Goal: Task Accomplishment & Management: Manage account settings

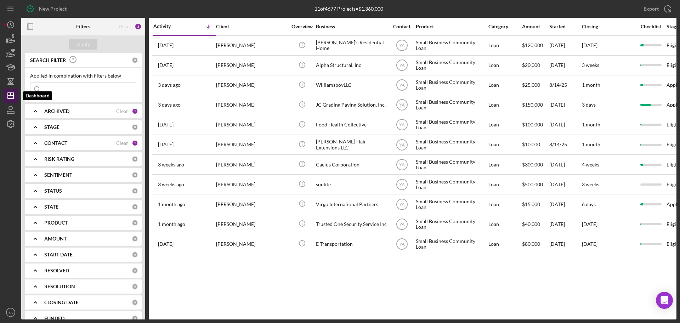
click at [9, 96] on line "button" at bounding box center [11, 96] width 6 height 0
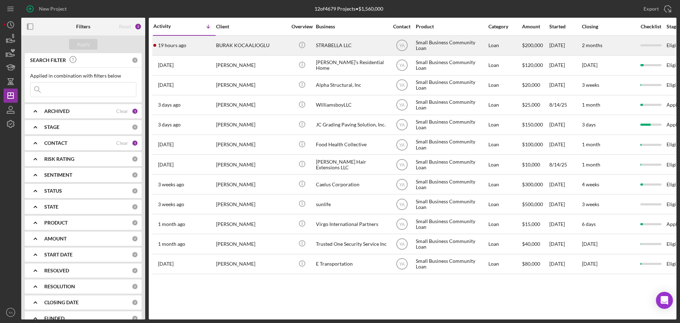
click at [372, 47] on div "STRABELLA LLC" at bounding box center [351, 45] width 71 height 19
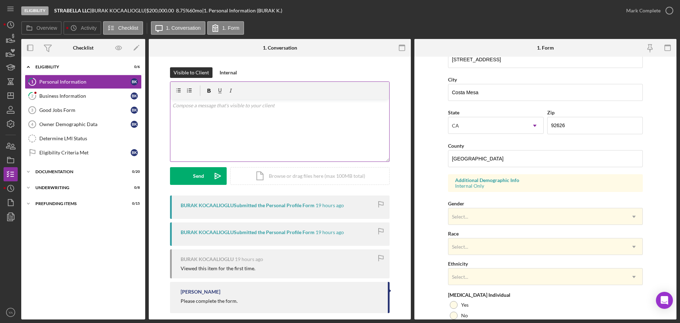
scroll to position [33, 0]
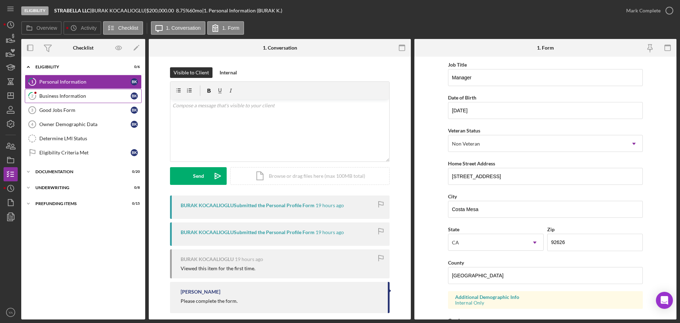
click at [81, 95] on div "Business Information" at bounding box center [84, 96] width 91 height 6
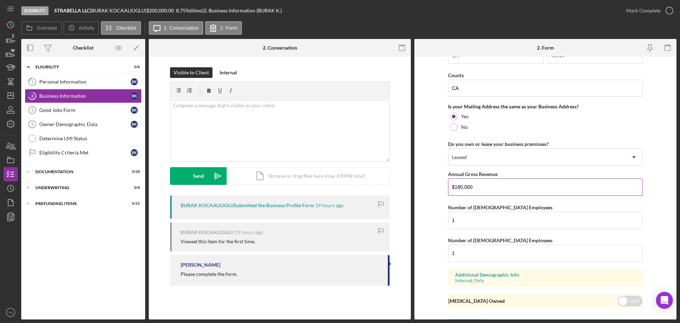
scroll to position [524, 0]
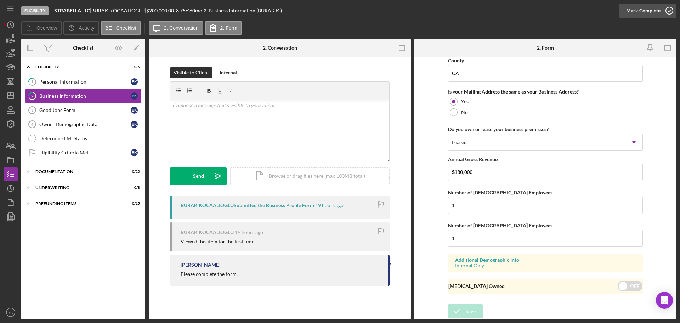
click at [655, 7] on div "Mark Complete" at bounding box center [644, 11] width 34 height 14
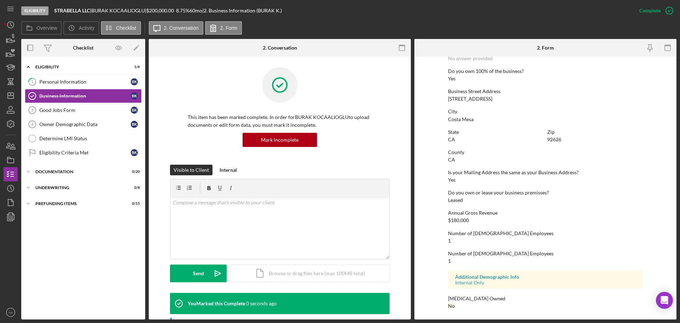
scroll to position [271, 0]
click at [85, 115] on link "Good Jobs Form 3 Good Jobs Form B K" at bounding box center [83, 110] width 117 height 14
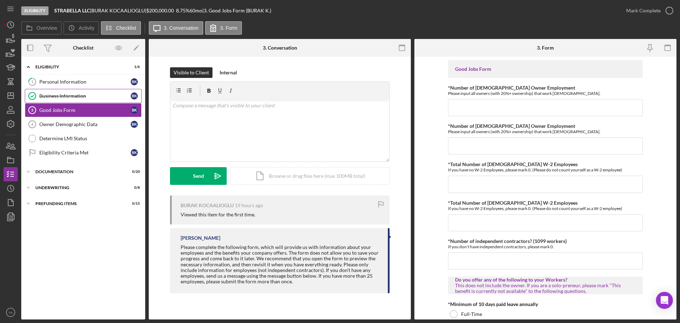
click at [95, 95] on div "Business Information" at bounding box center [84, 96] width 91 height 6
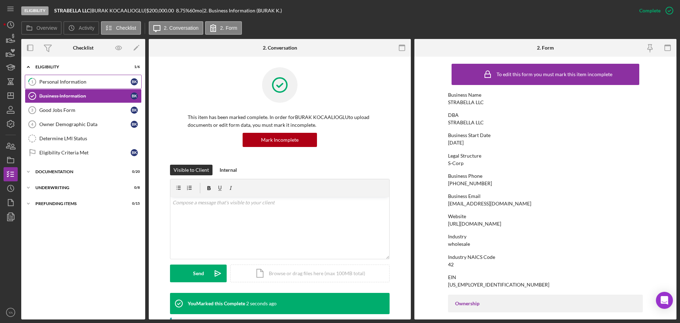
click at [94, 85] on link "1 Personal Information B K" at bounding box center [83, 82] width 117 height 14
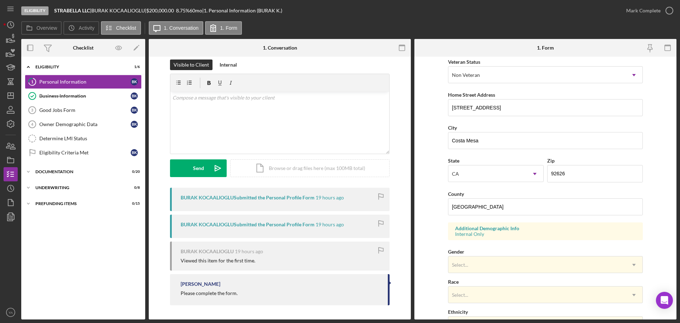
scroll to position [210, 0]
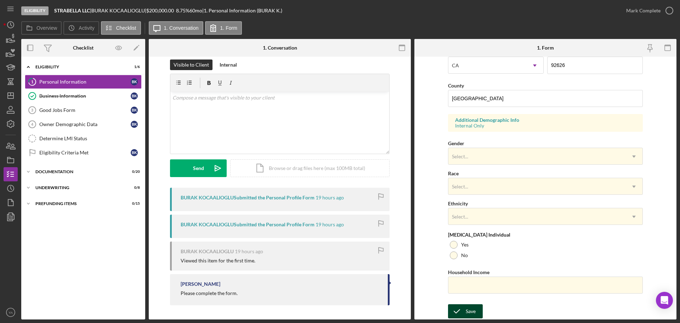
click at [468, 309] on div "Save" at bounding box center [471, 311] width 10 height 14
click at [7, 92] on icon "Icon/Dashboard" at bounding box center [11, 96] width 18 height 18
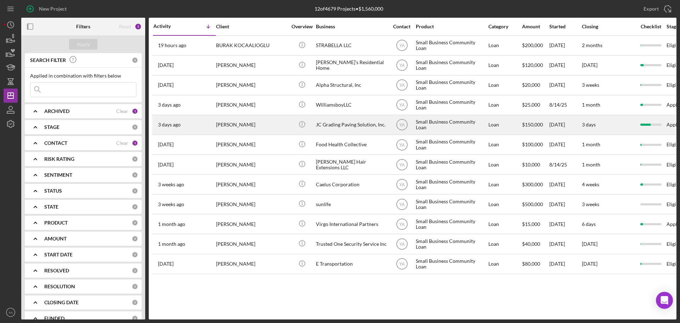
click at [347, 133] on div "JC Grading Paving Solution, Inc." at bounding box center [351, 125] width 71 height 19
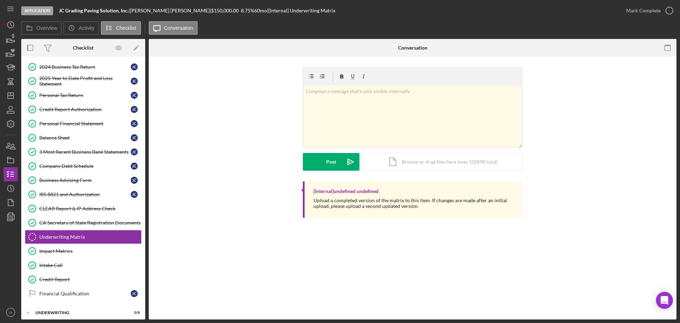
scroll to position [94, 0]
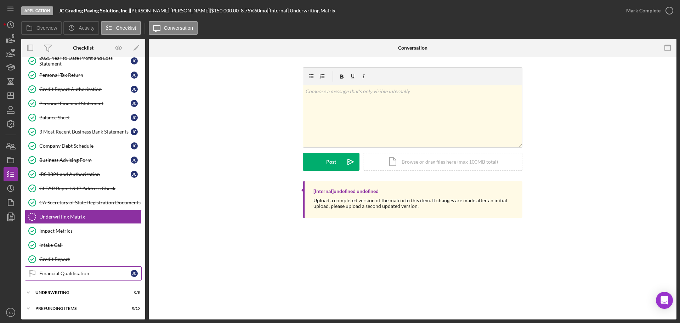
click at [70, 267] on link "Financial Qualification Financial Qualification [PERSON_NAME]" at bounding box center [83, 274] width 117 height 14
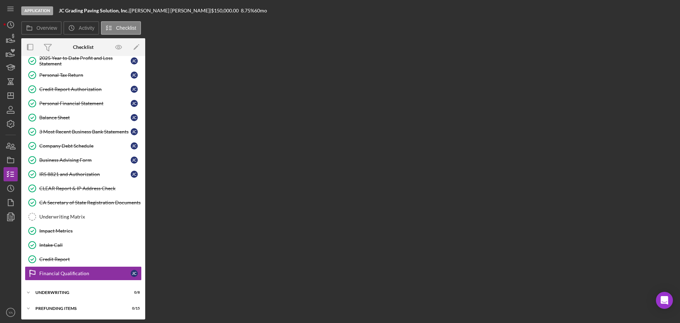
scroll to position [94, 0]
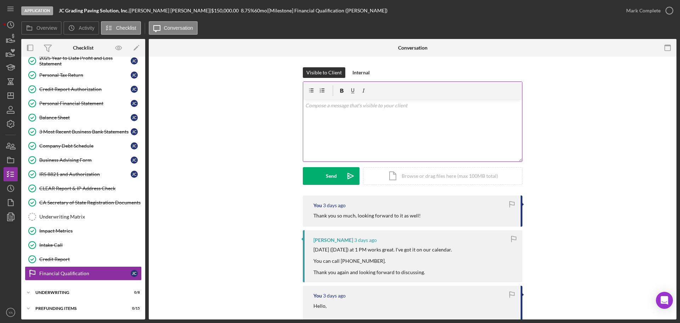
click at [387, 144] on div "v Color teal Color pink Remove color Add row above Add row below Add column bef…" at bounding box center [412, 131] width 219 height 62
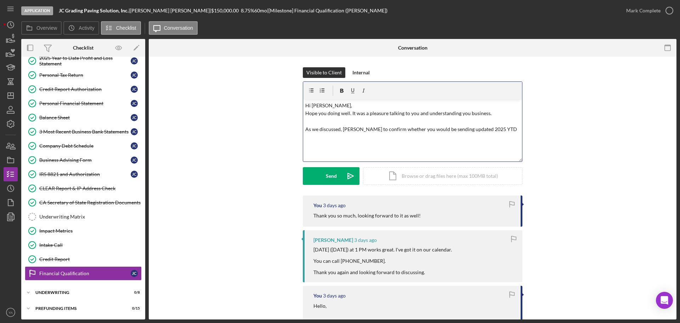
click at [494, 132] on p "Hi [PERSON_NAME], Hope you doing well. It was a pleasure talking to you and und…" at bounding box center [412, 118] width 215 height 32
click at [383, 117] on p "Hi [PERSON_NAME], Hope you doing well. It was a pleasure talking to you and und…" at bounding box center [412, 122] width 215 height 40
click at [358, 124] on p "Hi [PERSON_NAME], Hope you doing well. It was a pleasure talking to you and und…" at bounding box center [412, 122] width 215 height 40
click at [333, 105] on p "Hi [PERSON_NAME], Hope you doing well. It was a pleasure talking to you and und…" at bounding box center [412, 118] width 215 height 32
click at [342, 121] on p "Hi [PERSON_NAME], Hope you doing well. It was a pleasure talking to you and und…" at bounding box center [412, 118] width 215 height 32
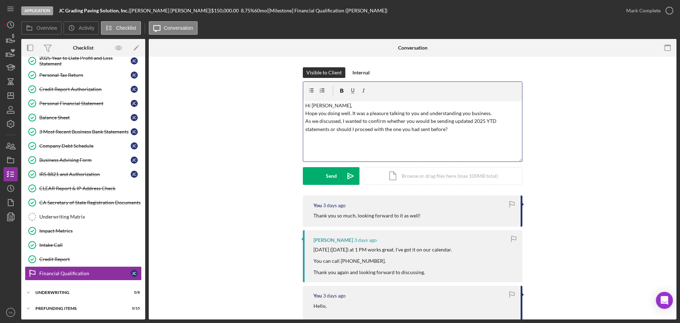
click at [456, 132] on p "Hi [PERSON_NAME], Hope you doing well. It was a pleasure talking to you and und…" at bounding box center [412, 118] width 215 height 32
click at [341, 103] on p "Hi [PERSON_NAME], Hope you doing well. It was a pleasure talking to you and und…" at bounding box center [412, 130] width 215 height 56
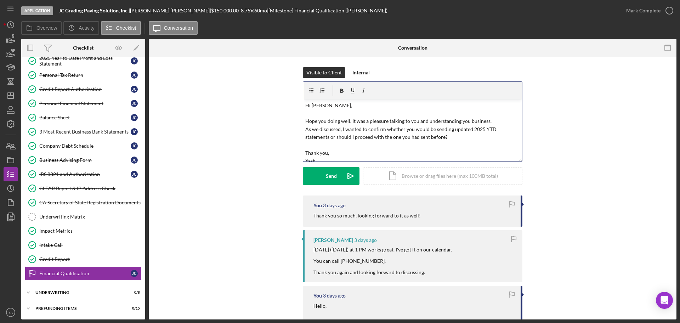
scroll to position [5, 0]
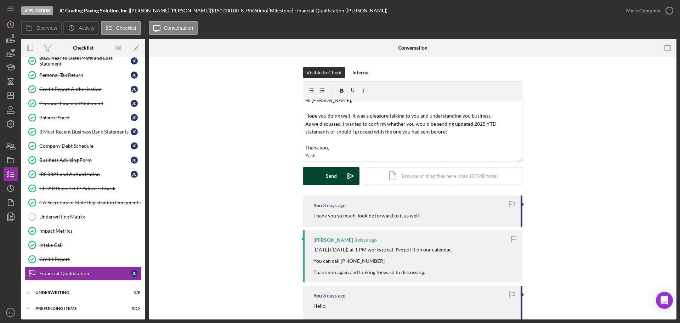
click at [334, 176] on div "Send" at bounding box center [331, 176] width 11 height 18
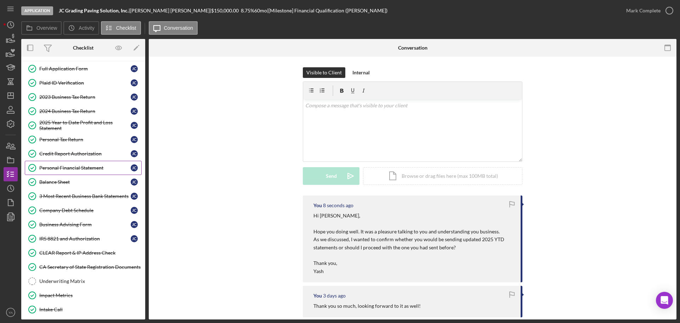
scroll to position [0, 0]
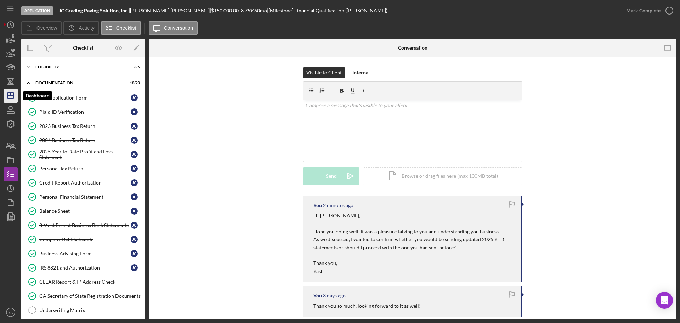
click at [11, 102] on icon "Icon/Dashboard" at bounding box center [11, 96] width 18 height 18
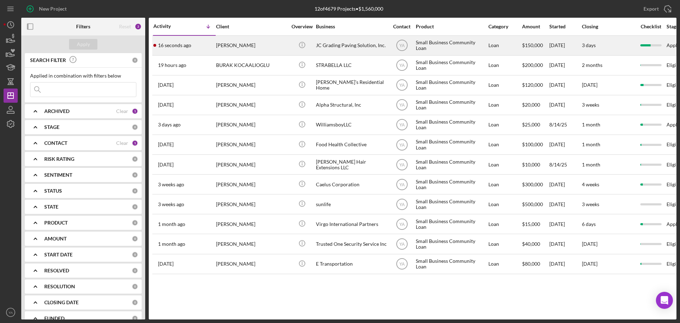
click at [338, 44] on div "JC Grading Paving Solution, Inc." at bounding box center [351, 45] width 71 height 19
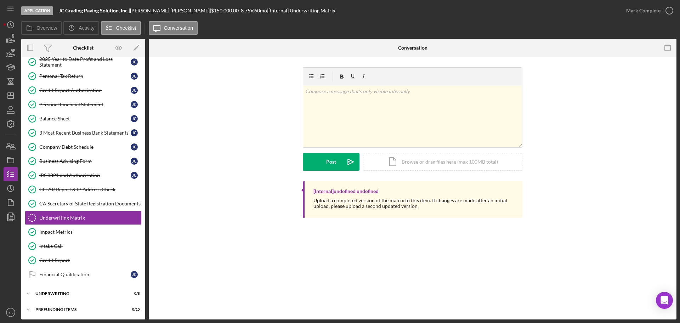
scroll to position [94, 0]
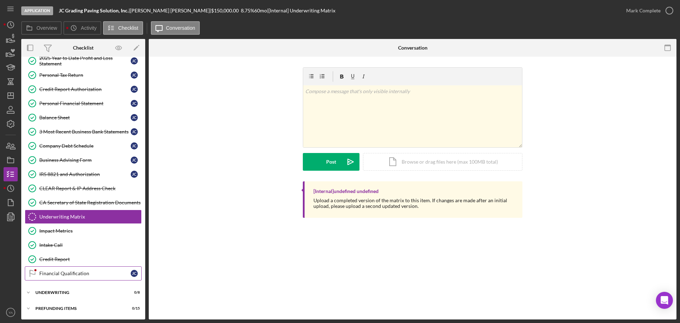
click at [55, 276] on link "Financial Qualification Financial Qualification [PERSON_NAME]" at bounding box center [83, 274] width 117 height 14
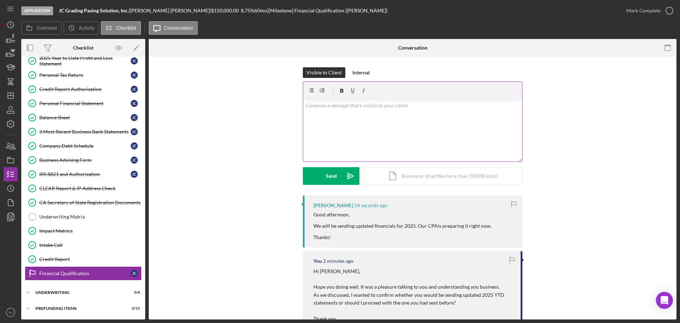
click at [405, 138] on div "v Color teal Color pink Remove color Add row above Add row below Add column bef…" at bounding box center [412, 131] width 219 height 62
click at [348, 167] on div "Send Icon/icon-invite-send Icon/Document Browse or drag files here (max 100MB t…" at bounding box center [413, 176] width 220 height 18
click at [8, 93] on polygon "button" at bounding box center [11, 96] width 6 height 6
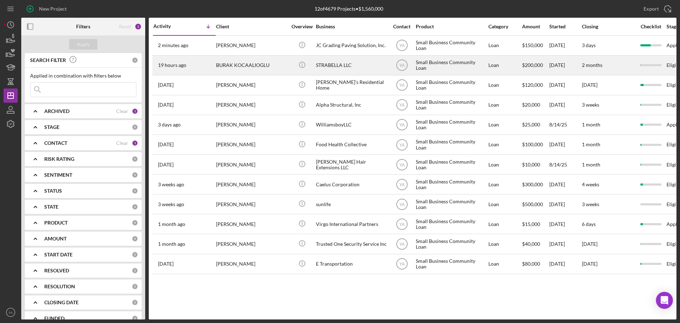
click at [355, 63] on div "STRABELLA LLC" at bounding box center [351, 65] width 71 height 19
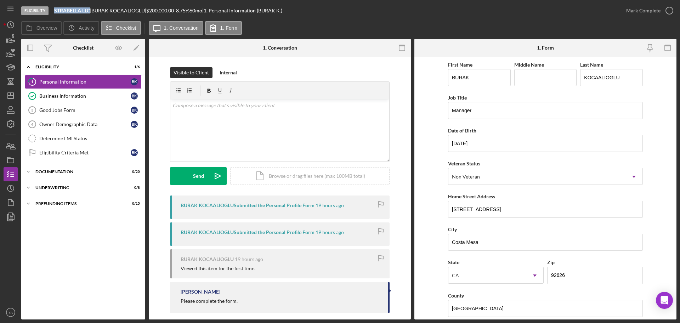
drag, startPoint x: 54, startPoint y: 11, endPoint x: 91, endPoint y: 12, distance: 36.9
click at [91, 12] on div "Eligibility STRABELLA LLC | BURAK KOCAALIOGLU | $200,000.00 8.75 % 60 mo | 1. P…" at bounding box center [320, 10] width 598 height 21
copy b "STRABELLA LLC"
click at [116, 60] on div "Icon/Expander Eligibility 1 / 6" at bounding box center [83, 67] width 124 height 15
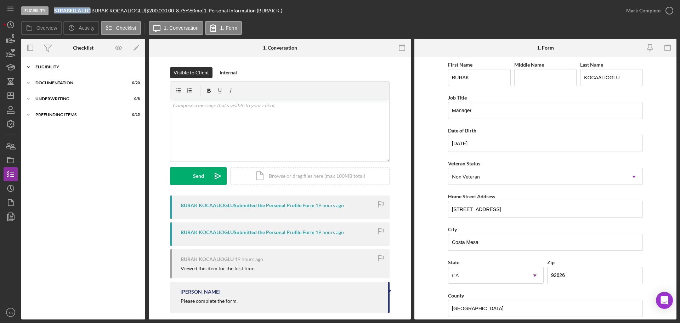
click at [67, 67] on div "Eligibility" at bounding box center [85, 67] width 101 height 4
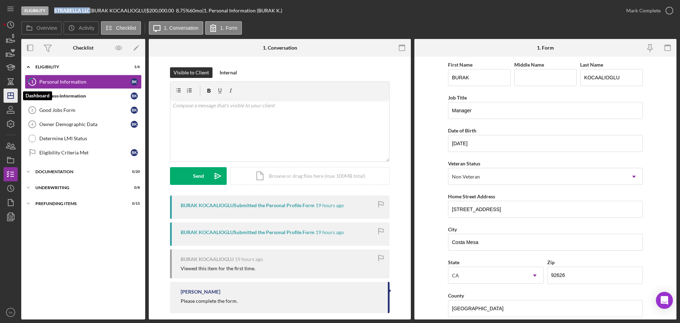
click at [10, 94] on icon "Icon/Dashboard" at bounding box center [11, 96] width 18 height 18
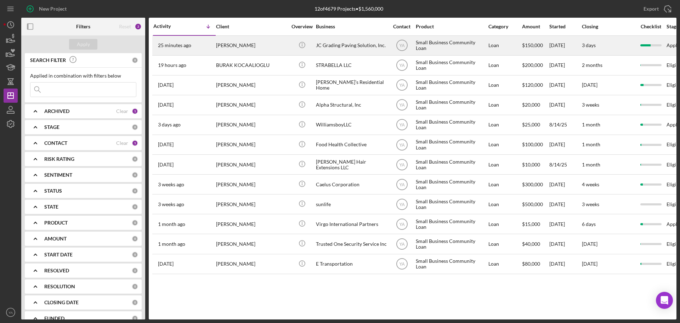
click at [269, 44] on div "[PERSON_NAME]" at bounding box center [251, 45] width 71 height 19
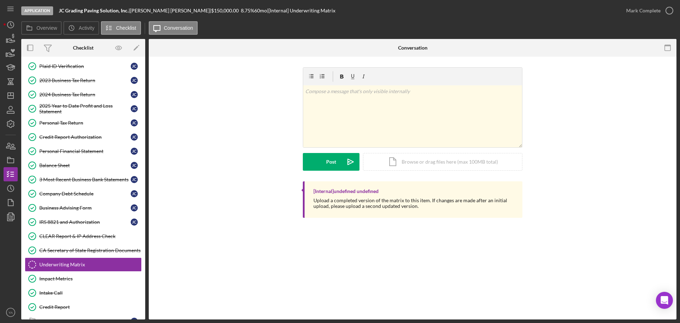
scroll to position [94, 0]
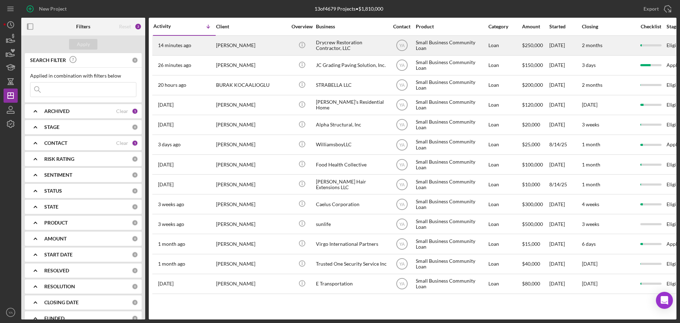
click at [344, 48] on div "Drycrew Restoration Contractor, LLC" at bounding box center [351, 45] width 71 height 19
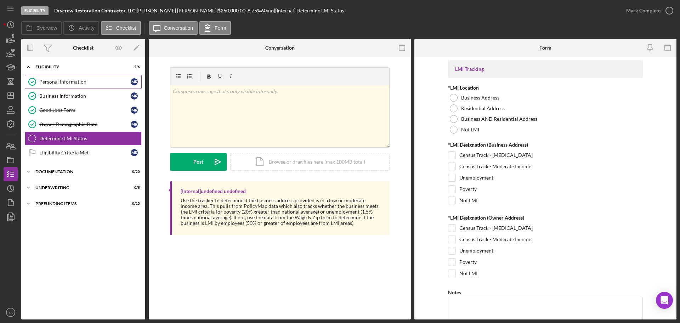
click at [80, 82] on div "Personal Information" at bounding box center [84, 82] width 91 height 6
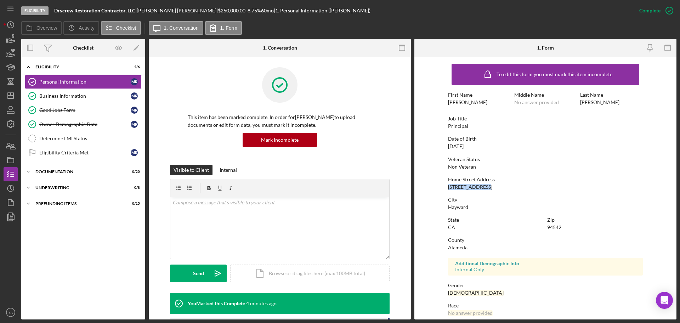
drag, startPoint x: 488, startPoint y: 185, endPoint x: 446, endPoint y: 183, distance: 42.2
click at [446, 183] on form "To edit this form you must mark this item incomplete First Name [PERSON_NAME] M…" at bounding box center [546, 188] width 262 height 263
copy div "[STREET_ADDRESS]"
drag, startPoint x: 474, startPoint y: 207, endPoint x: 427, endPoint y: 209, distance: 47.2
click at [427, 209] on form "To edit this form you must mark this item incomplete First Name [PERSON_NAME] M…" at bounding box center [546, 188] width 262 height 263
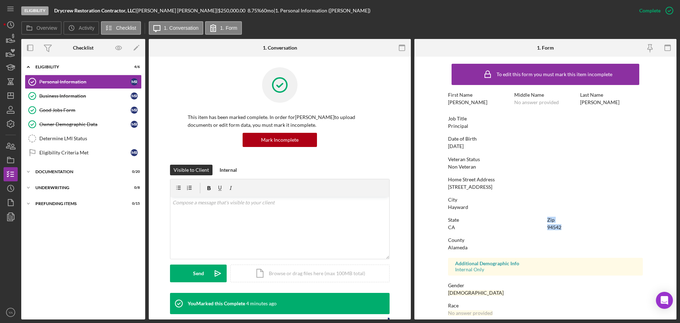
drag, startPoint x: 562, startPoint y: 224, endPoint x: 537, endPoint y: 229, distance: 25.4
click at [537, 229] on div "State [US_STATE] Zip 94542" at bounding box center [545, 227] width 195 height 20
click at [550, 226] on div "94542" at bounding box center [555, 228] width 14 height 6
click at [544, 227] on div "State [US_STATE] Zip 94542" at bounding box center [545, 227] width 195 height 20
click at [553, 227] on div "94542" at bounding box center [555, 228] width 14 height 6
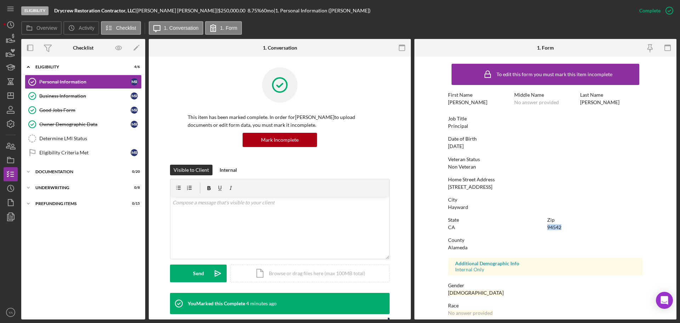
click at [553, 227] on div "94542" at bounding box center [555, 228] width 14 height 6
copy div "94542"
click at [468, 214] on div "To edit this form you must mark this item incomplete First Name [PERSON_NAME] M…" at bounding box center [545, 222] width 195 height 324
click at [68, 93] on div "Business Information" at bounding box center [84, 96] width 91 height 6
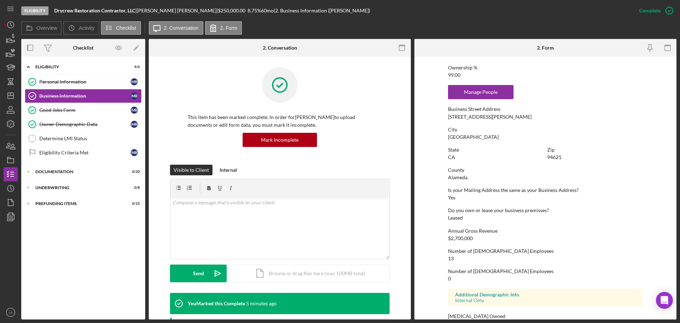
scroll to position [313, 0]
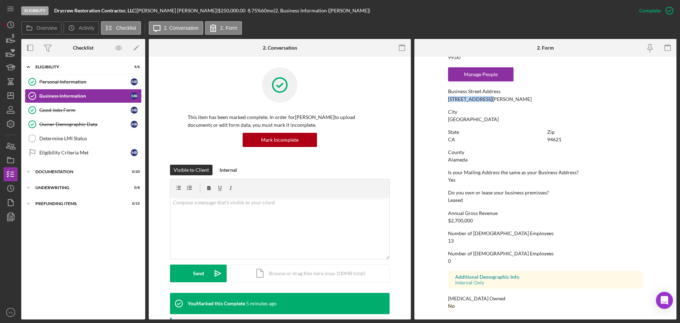
drag, startPoint x: 496, startPoint y: 100, endPoint x: 432, endPoint y: 101, distance: 64.2
click at [432, 101] on form "To edit this form you must mark this item incomplete Business Name Drycrew Rest…" at bounding box center [546, 188] width 262 height 263
copy div "[STREET_ADDRESS][PERSON_NAME]"
drag, startPoint x: 570, startPoint y: 140, endPoint x: 504, endPoint y: 141, distance: 65.6
click at [504, 141] on div "State [US_STATE] Zip 94621" at bounding box center [545, 139] width 195 height 20
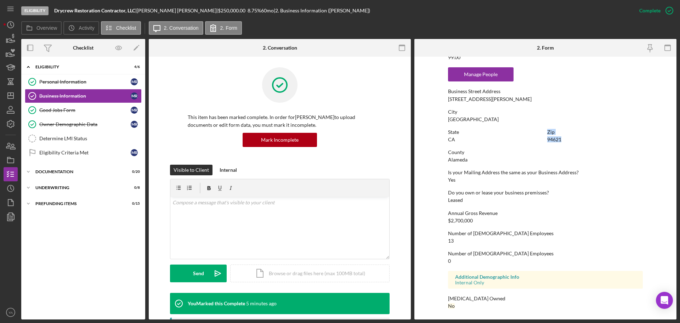
click at [550, 139] on div "94621" at bounding box center [555, 140] width 14 height 6
click at [91, 139] on div "Determine LMI Status" at bounding box center [90, 139] width 102 height 6
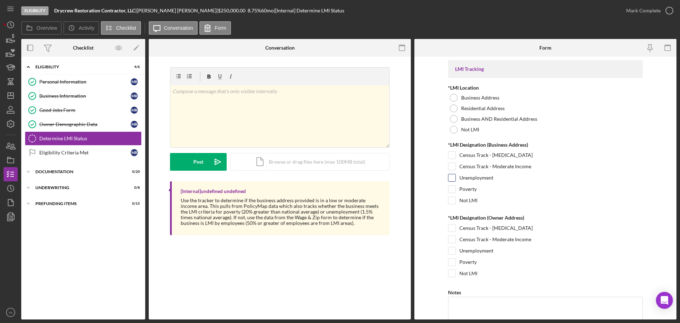
click at [451, 180] on input "Unemployment" at bounding box center [452, 177] width 7 height 7
checkbox input "true"
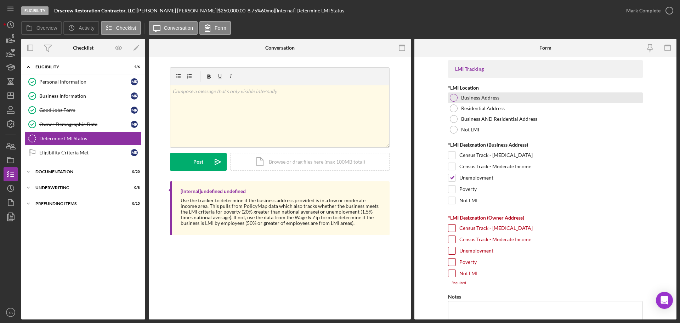
click at [453, 97] on div at bounding box center [454, 98] width 8 height 8
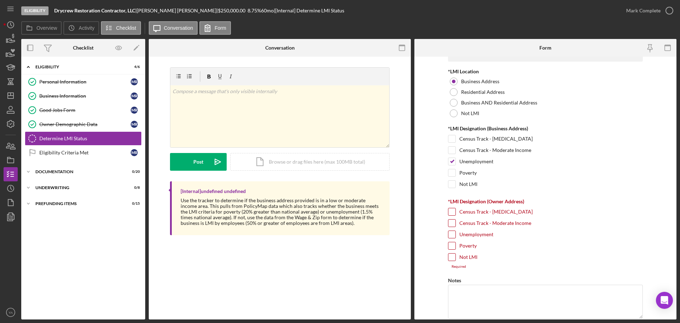
scroll to position [44, 0]
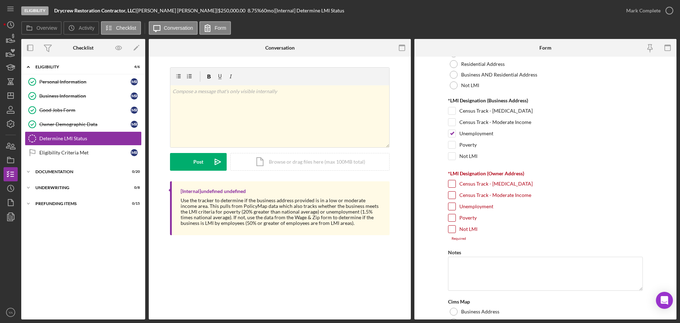
click at [451, 229] on input "Not LMI" at bounding box center [452, 229] width 7 height 7
checkbox input "true"
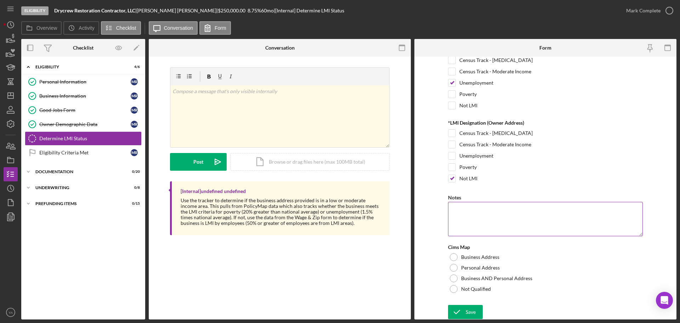
scroll to position [96, 0]
click at [451, 256] on div at bounding box center [454, 257] width 8 height 8
click at [459, 303] on form "LMI Tracking *LMI Location Business Address Residential Address Business AND Re…" at bounding box center [546, 188] width 262 height 263
click at [460, 306] on icon "submit" at bounding box center [457, 312] width 18 height 18
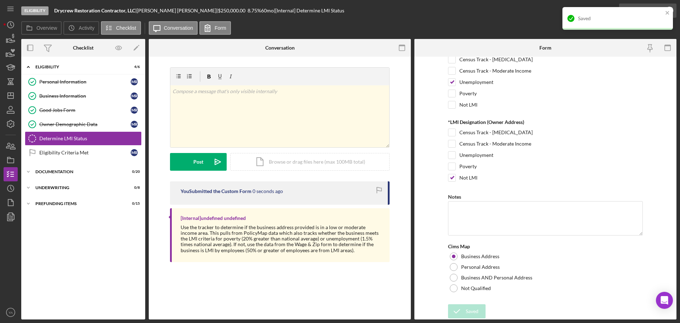
click at [654, 8] on div "Saved" at bounding box center [617, 21] width 113 height 31
click at [665, 12] on div "Saved" at bounding box center [618, 18] width 111 height 23
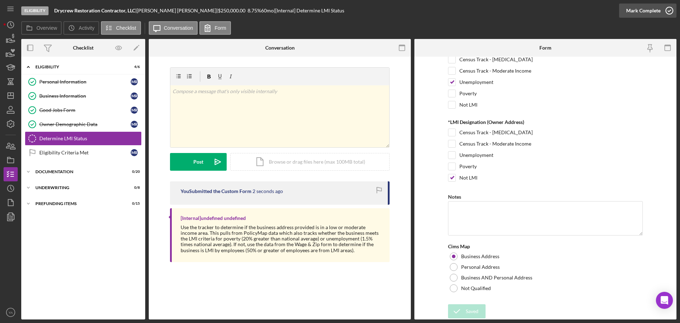
click at [668, 11] on icon "button" at bounding box center [670, 11] width 18 height 18
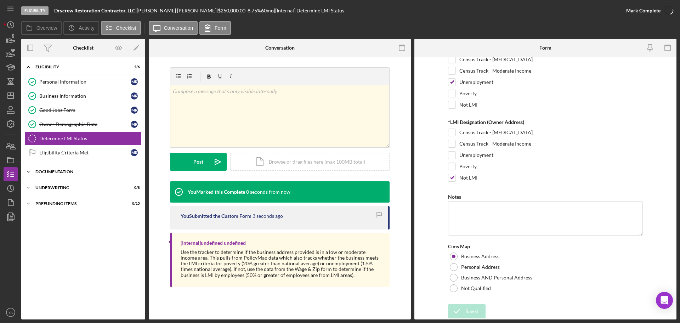
scroll to position [124, 0]
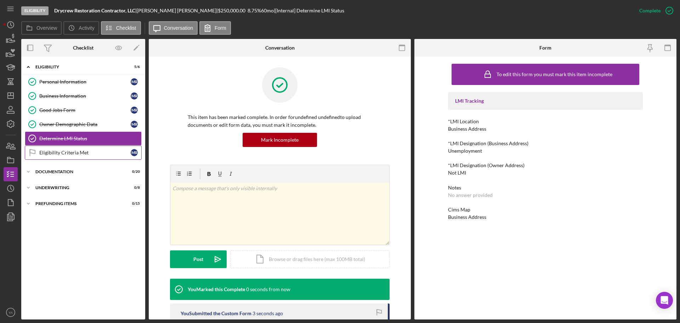
click at [77, 155] on div "Eligibility Criteria Met" at bounding box center [84, 153] width 91 height 6
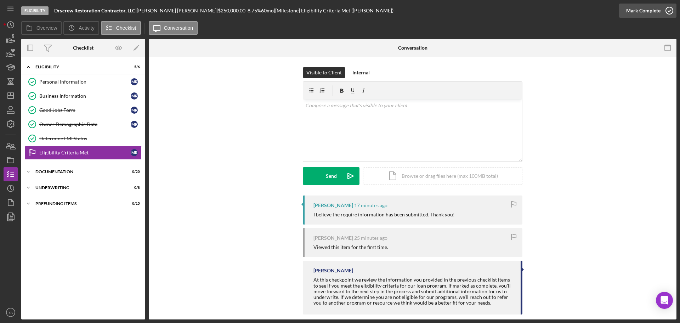
click at [648, 16] on div "Mark Complete" at bounding box center [644, 11] width 34 height 14
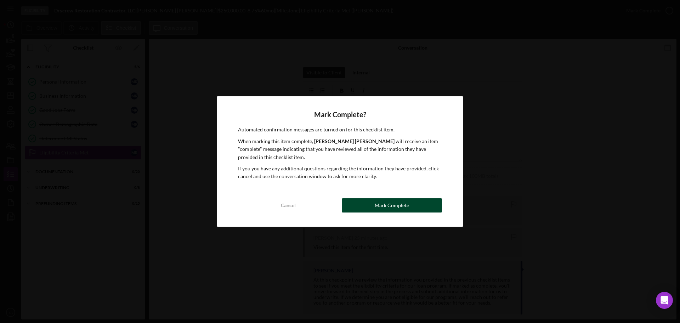
click at [399, 202] on div "Mark Complete" at bounding box center [392, 205] width 34 height 14
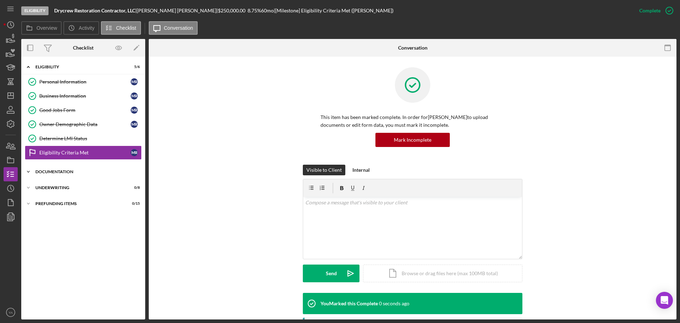
click at [68, 172] on div "Documentation" at bounding box center [85, 172] width 101 height 4
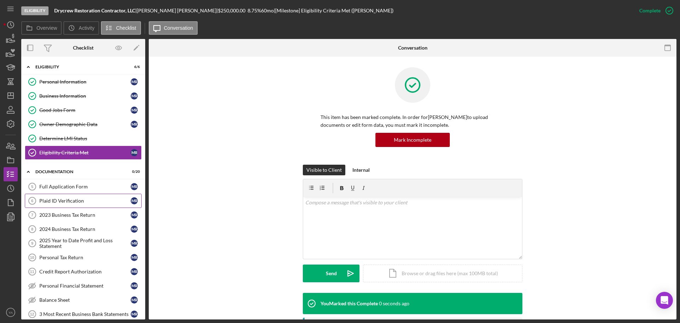
click at [74, 198] on div "Plaid ID Verification" at bounding box center [84, 201] width 91 height 6
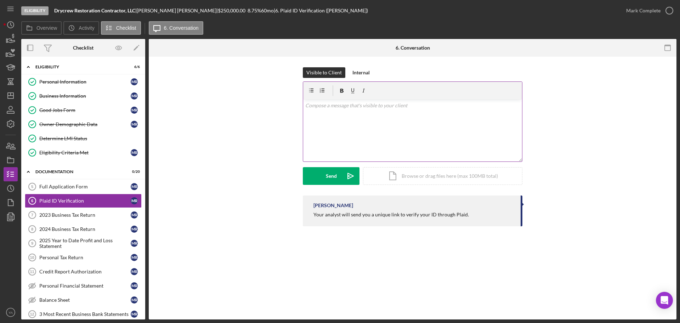
click at [347, 124] on div "v Color teal Color pink Remove color Add row above Add row below Add column bef…" at bounding box center [412, 131] width 219 height 62
click at [332, 179] on div "Send" at bounding box center [331, 176] width 11 height 18
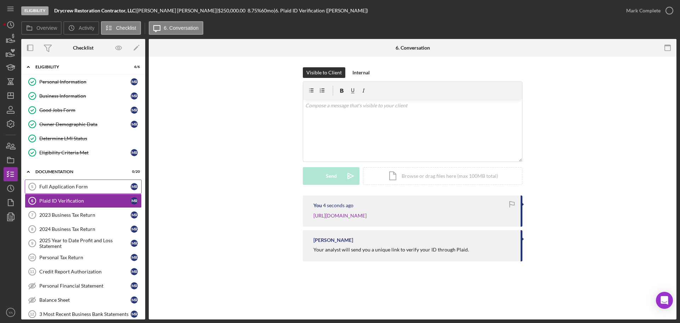
click at [94, 185] on div "Full Application Form" at bounding box center [84, 187] width 91 height 6
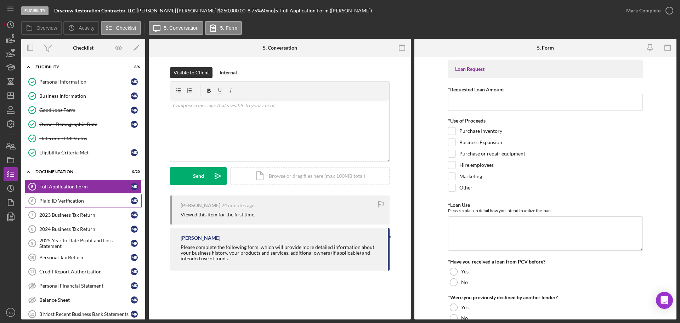
click at [88, 201] on div "Plaid ID Verification" at bounding box center [84, 201] width 91 height 6
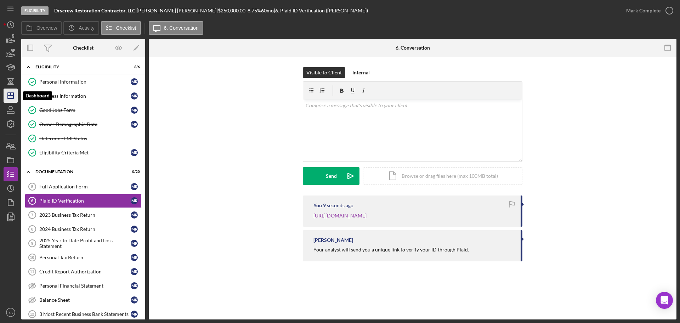
click at [13, 91] on icon "Icon/Dashboard" at bounding box center [11, 96] width 18 height 18
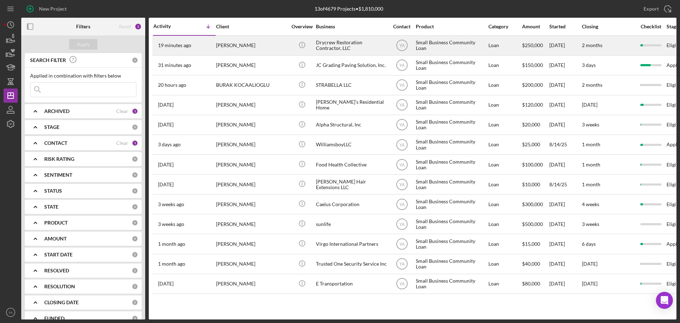
click at [255, 50] on div "[PERSON_NAME]" at bounding box center [251, 45] width 71 height 19
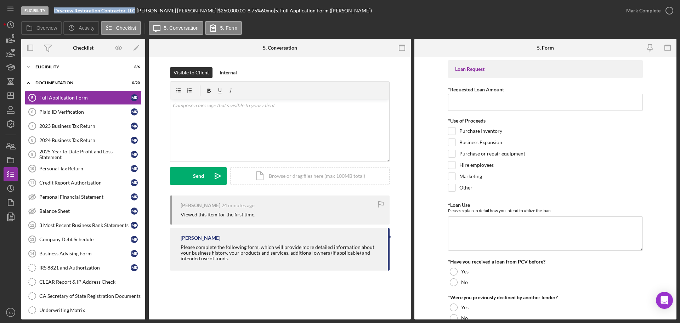
drag, startPoint x: 55, startPoint y: 10, endPoint x: 136, endPoint y: 11, distance: 81.9
click at [135, 11] on b "Drycrew Restoration Contractor, LLC" at bounding box center [94, 10] width 81 height 6
copy b "Drycrew Restoration Contractor, LLC"
click at [14, 95] on icon "Icon/Dashboard" at bounding box center [11, 96] width 18 height 18
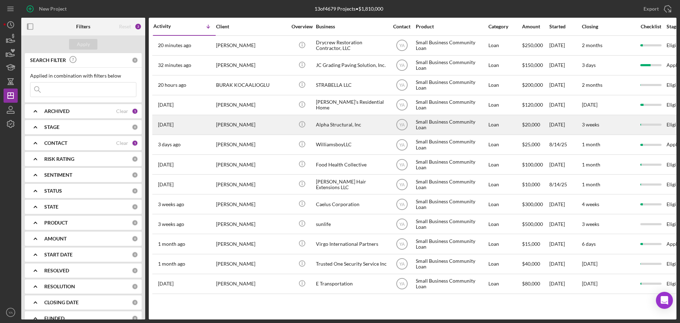
click at [362, 127] on div "Alpha Structural, Inc" at bounding box center [351, 125] width 71 height 19
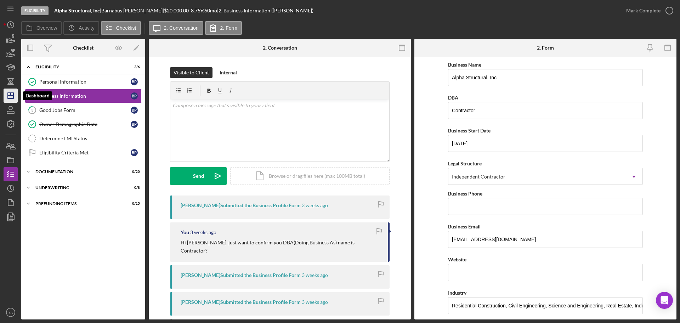
click at [7, 95] on icon "Icon/Dashboard" at bounding box center [11, 96] width 18 height 18
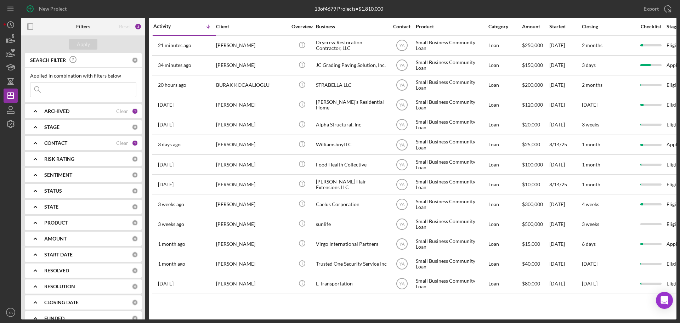
scroll to position [27, 0]
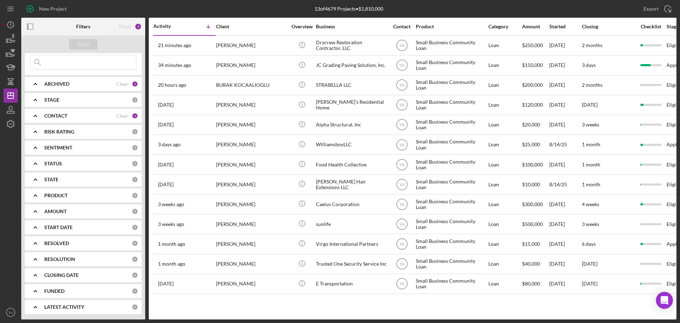
click at [70, 194] on div "PRODUCT" at bounding box center [88, 196] width 88 height 6
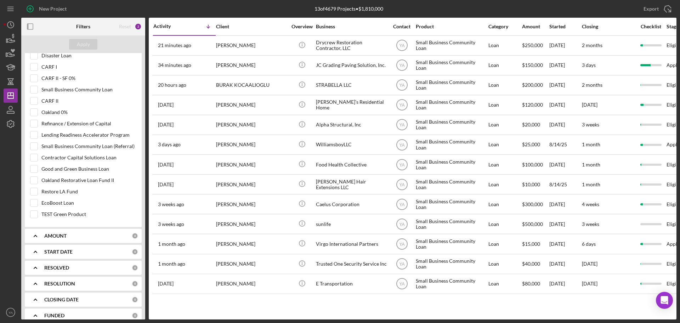
scroll to position [232, 0]
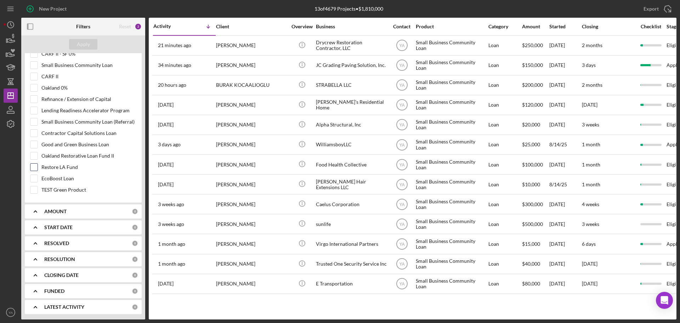
click at [36, 168] on input "Restore LA Fund" at bounding box center [33, 167] width 7 height 7
click at [85, 44] on div "Apply" at bounding box center [83, 44] width 13 height 11
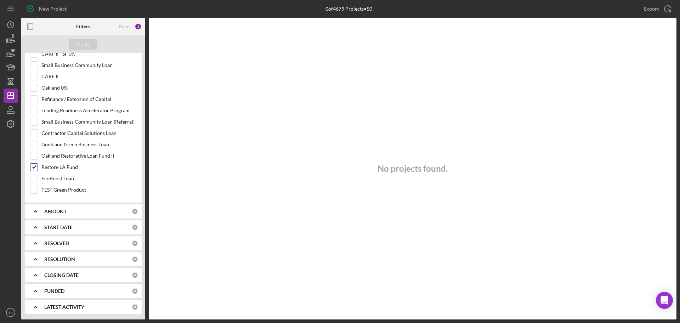
click at [33, 171] on div "Restore LA Fund" at bounding box center [83, 168] width 106 height 11
click at [37, 167] on input "Restore LA Fund" at bounding box center [33, 167] width 7 height 7
checkbox input "false"
click at [100, 41] on div "Apply" at bounding box center [83, 44] width 124 height 18
click at [92, 46] on button "Apply" at bounding box center [83, 44] width 28 height 11
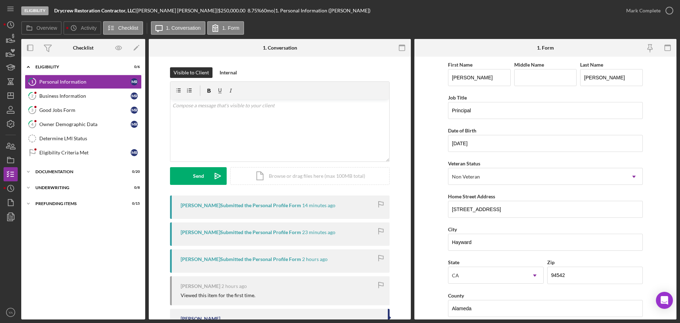
click at [79, 180] on div "Icon/Expander Eligibility 0 / 6 1 Personal Information M R 2 Business Informati…" at bounding box center [83, 188] width 124 height 256
click at [65, 185] on div "Icon/Expander Underwriting 0 / 8" at bounding box center [83, 188] width 124 height 14
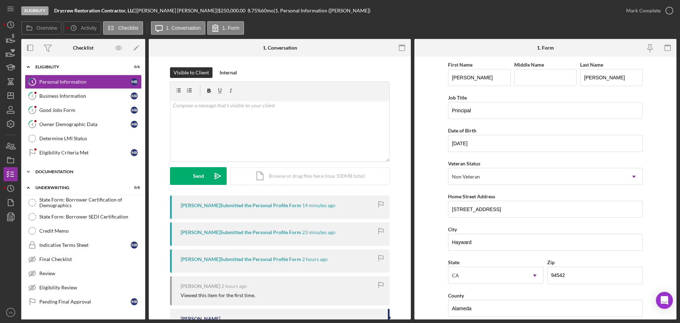
click at [67, 174] on div "Icon/Expander Documentation 0 / 20" at bounding box center [83, 172] width 124 height 14
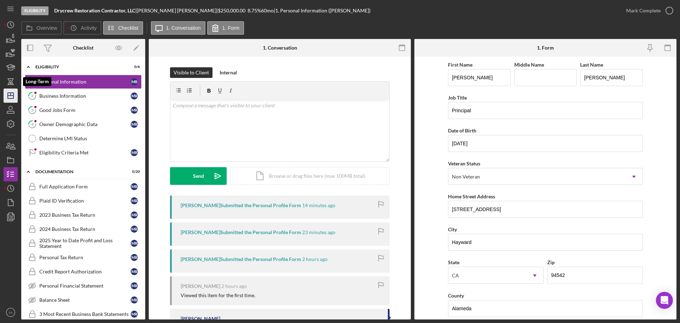
click at [9, 92] on icon "Icon/Dashboard" at bounding box center [11, 96] width 18 height 18
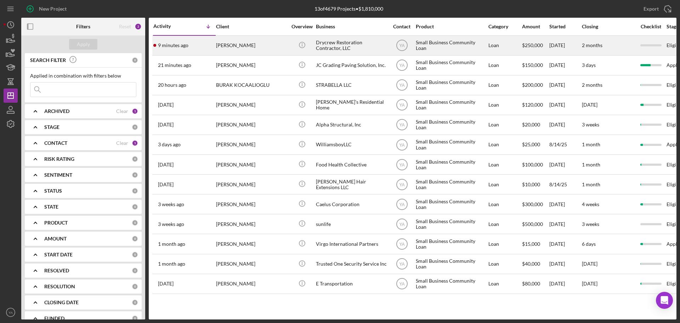
click at [343, 43] on div "Drycrew Restoration Contractor, LLC" at bounding box center [351, 45] width 71 height 19
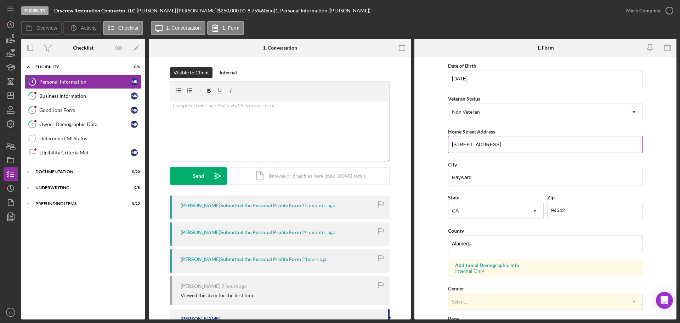
scroll to position [89, 0]
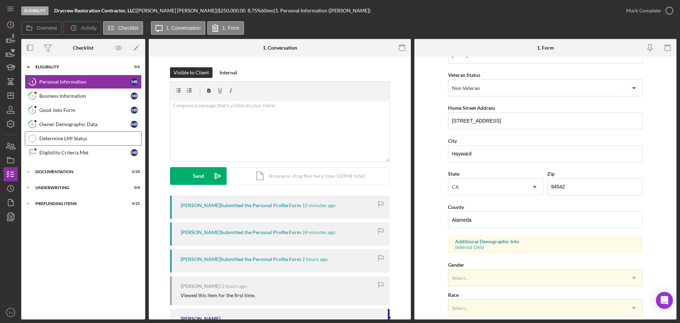
click at [88, 140] on div "Determine LMI Status" at bounding box center [90, 139] width 102 height 6
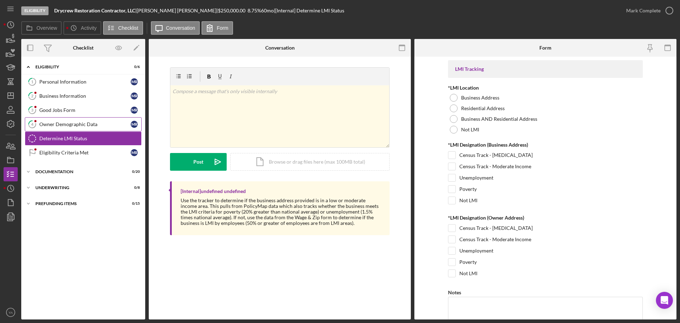
click at [95, 124] on div "Owner Demographic Data" at bounding box center [84, 125] width 91 height 6
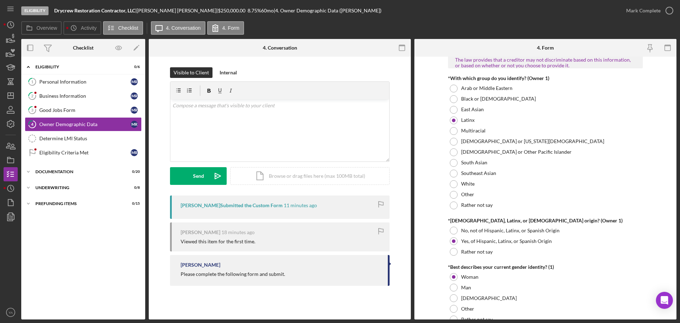
scroll to position [354, 0]
click at [88, 78] on link "1 Personal Information M R" at bounding box center [83, 82] width 117 height 14
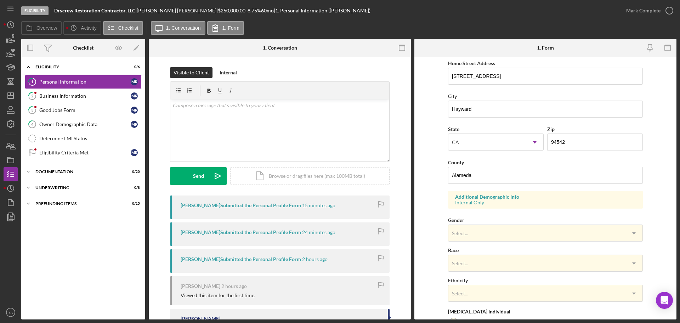
scroll to position [210, 0]
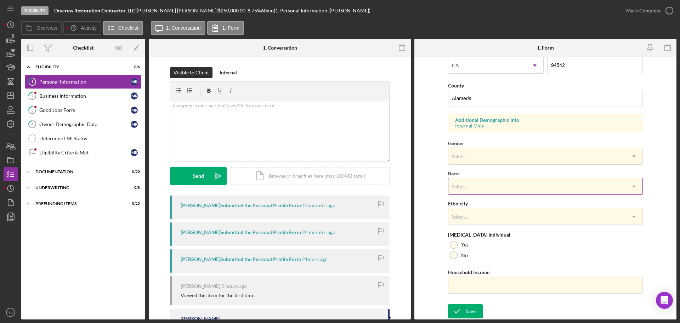
click at [494, 190] on div "Select..." at bounding box center [537, 187] width 177 height 16
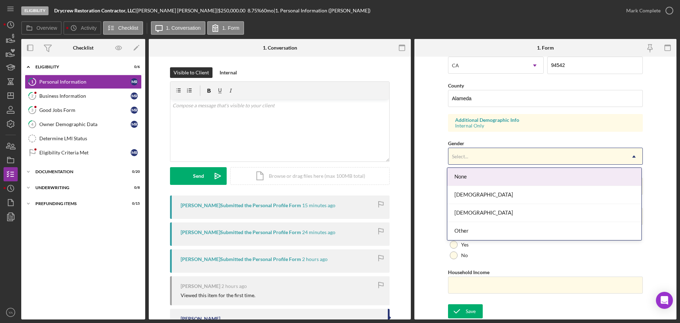
click at [497, 148] on div "Select..." at bounding box center [537, 156] width 177 height 16
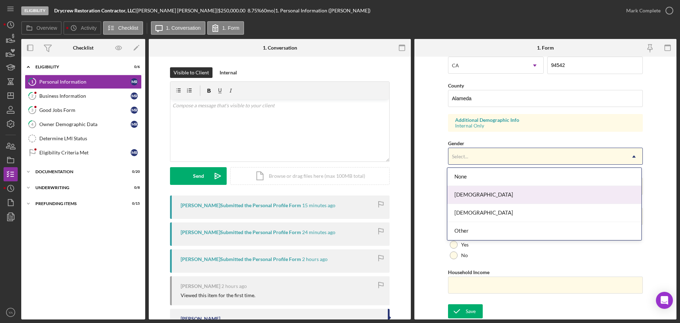
click at [483, 193] on div "[DEMOGRAPHIC_DATA]" at bounding box center [545, 195] width 194 height 18
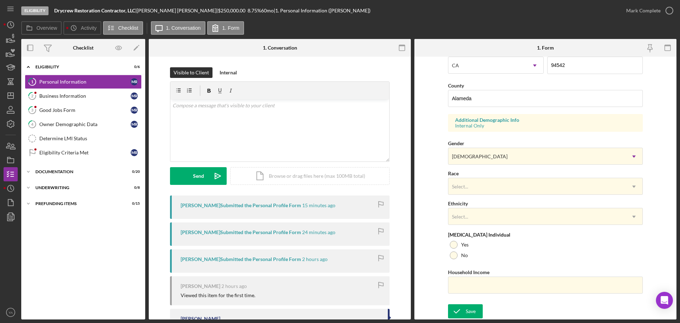
click at [480, 205] on div "Ethnicity Select... Icon/Dropdown Arrow" at bounding box center [545, 212] width 195 height 26
click at [483, 210] on div "Select..." at bounding box center [537, 217] width 177 height 16
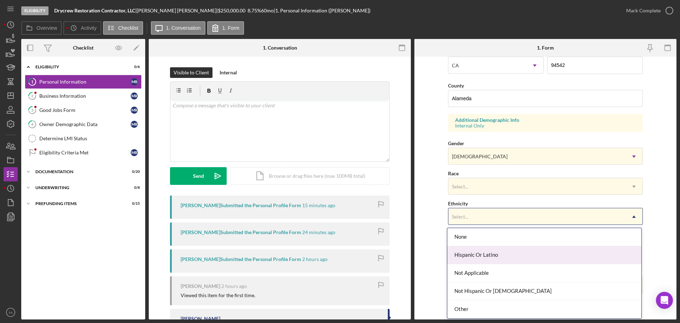
click at [488, 257] on div "Hispanic Or Latino" at bounding box center [545, 255] width 194 height 18
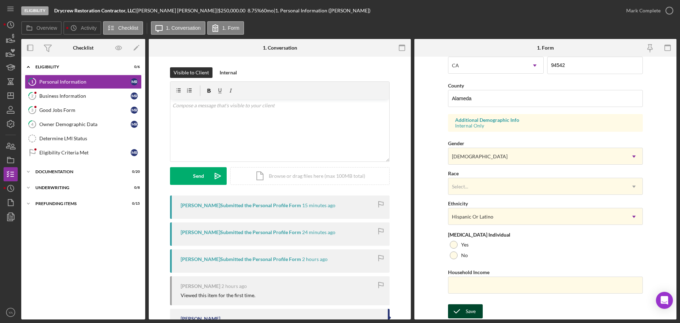
drag, startPoint x: 456, startPoint y: 306, endPoint x: 450, endPoint y: 305, distance: 5.7
click at [456, 306] on icon "submit" at bounding box center [457, 312] width 18 height 18
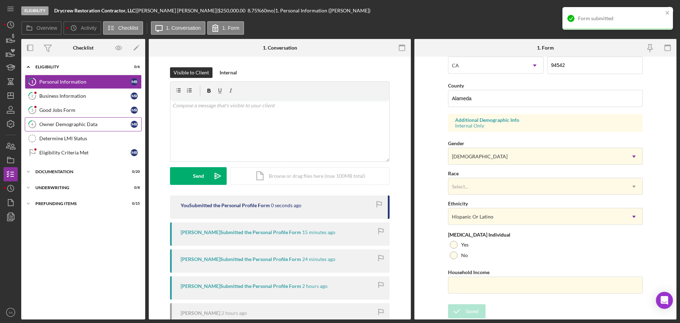
click at [83, 124] on div "Owner Demographic Data" at bounding box center [84, 125] width 91 height 6
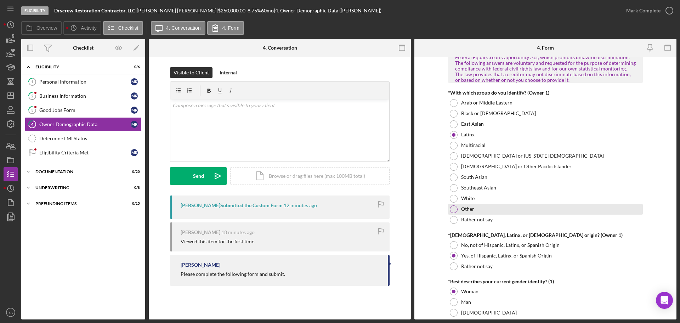
scroll to position [354, 0]
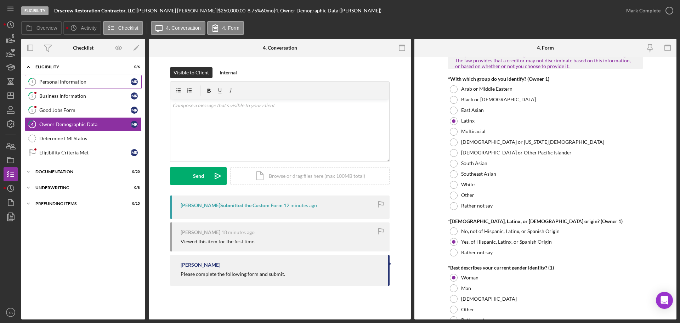
click at [102, 79] on div "Personal Information" at bounding box center [84, 82] width 91 height 6
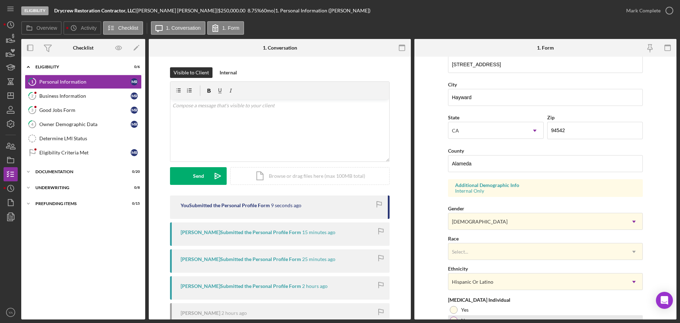
scroll to position [210, 0]
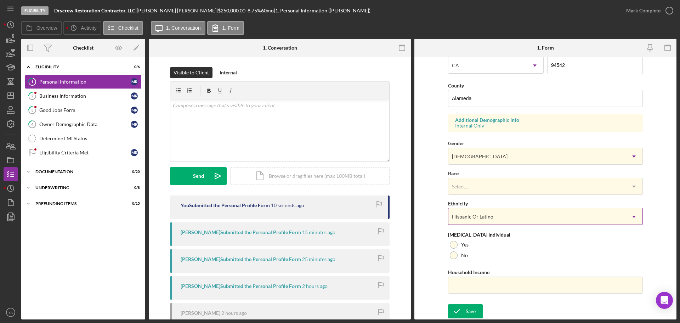
click at [524, 222] on div "Hispanic Or Latino" at bounding box center [537, 217] width 177 height 16
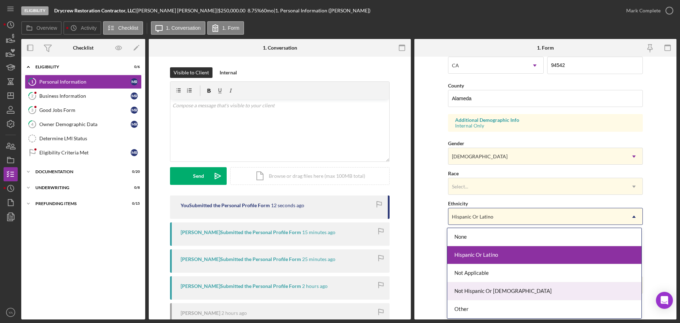
click at [432, 262] on form "First Name Marla Middle Name Last Name Ramirez Job Title Principal Date of Birt…" at bounding box center [546, 188] width 262 height 263
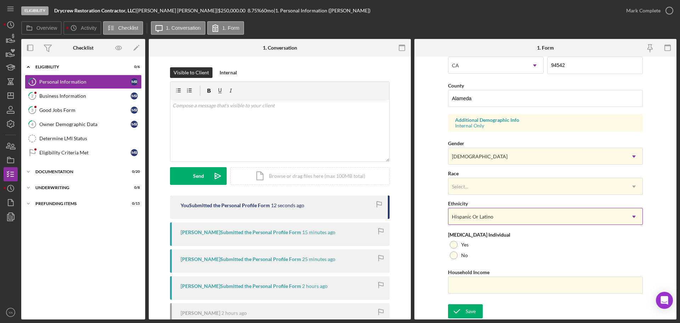
click at [495, 218] on div "Hispanic Or Latino" at bounding box center [537, 217] width 177 height 16
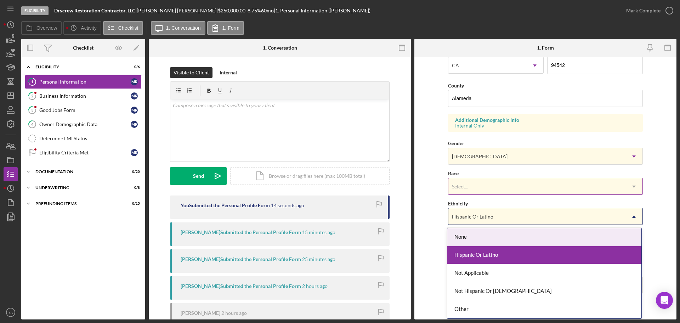
click at [491, 185] on div "Select..." at bounding box center [537, 187] width 177 height 16
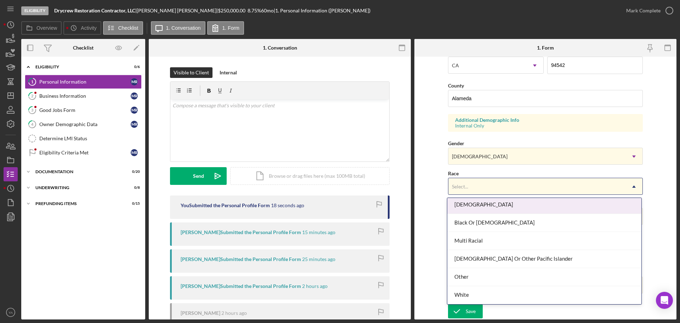
scroll to position [0, 0]
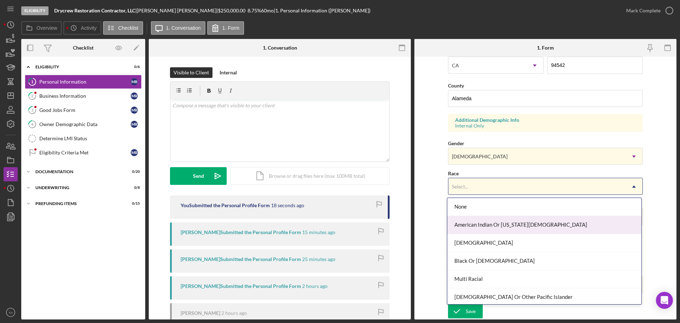
click at [434, 221] on form "First Name Marla Middle Name Last Name Ramirez Job Title Principal Date of Birt…" at bounding box center [546, 188] width 262 height 263
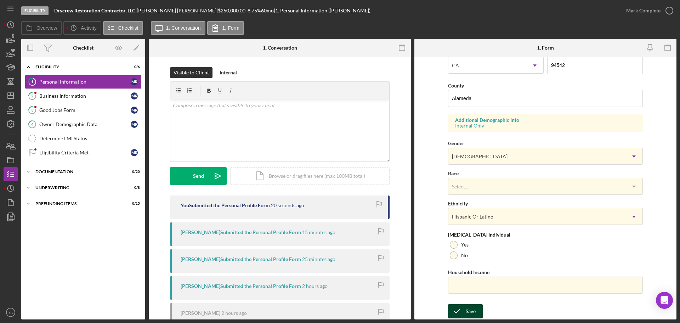
click at [466, 309] on div "Save" at bounding box center [471, 311] width 10 height 14
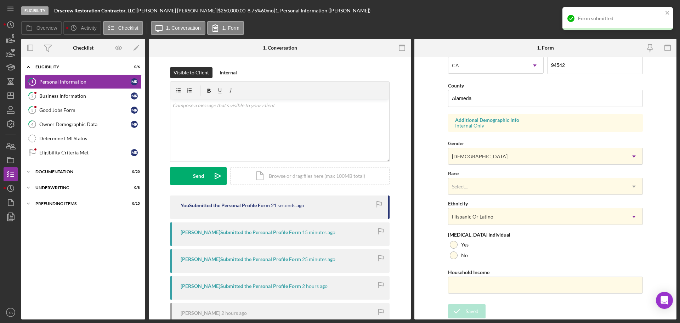
click at [666, 7] on div "Form submitted" at bounding box center [617, 21] width 113 height 31
click at [668, 14] on icon "close" at bounding box center [668, 13] width 5 height 6
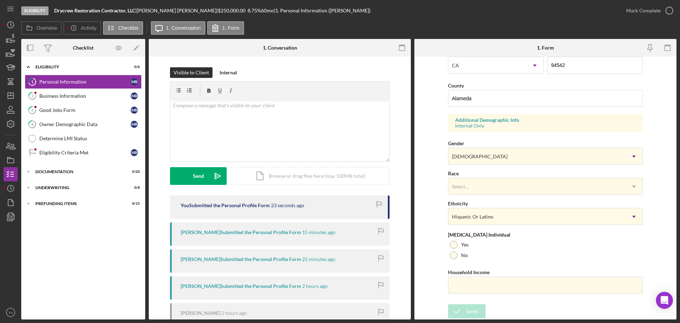
click at [0, 0] on polyline "button" at bounding box center [0, 0] width 0 height 0
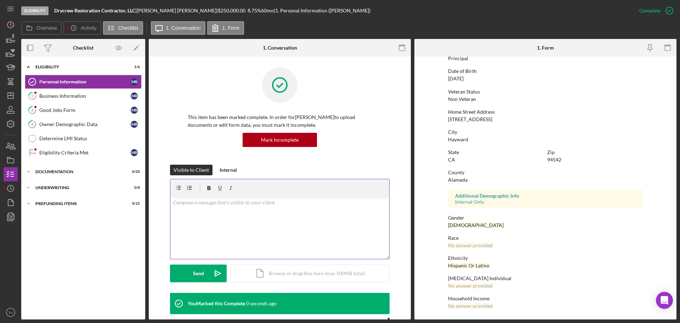
scroll to position [68, 0]
click at [75, 92] on link "2 Business Information M R" at bounding box center [83, 96] width 117 height 14
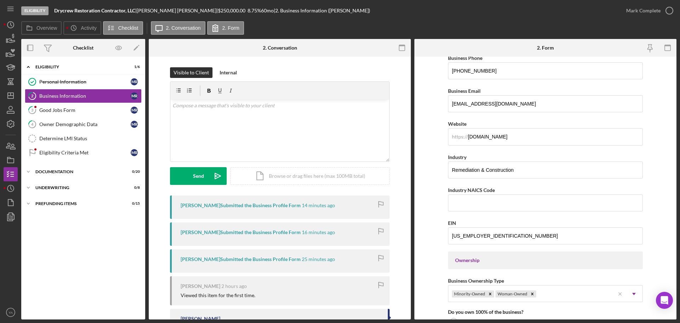
scroll to position [44, 0]
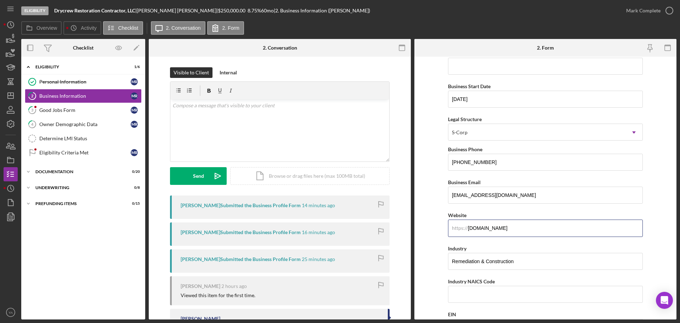
drag, startPoint x: 518, startPoint y: 231, endPoint x: 444, endPoint y: 228, distance: 74.5
click at [444, 228] on form "Business Name Drycrew Restoration Contractor, LLC DBA Business Start Date 09/21…" at bounding box center [546, 188] width 262 height 263
click at [435, 196] on form "Business Name Drycrew Restoration Contractor, LLC DBA Business Start Date 09/21…" at bounding box center [546, 188] width 262 height 263
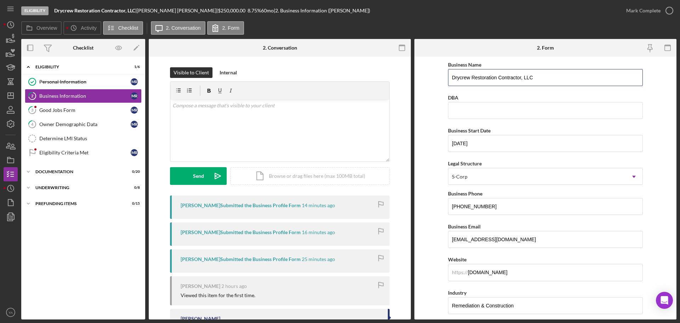
drag, startPoint x: 555, startPoint y: 76, endPoint x: 426, endPoint y: 92, distance: 129.4
click at [426, 92] on form "Business Name Drycrew Restoration Contractor, LLC DBA Business Start Date 09/21…" at bounding box center [546, 188] width 262 height 263
click at [427, 94] on form "Business Name Drycrew Restoration Contractor, LLC DBA Business Start Date 09/21…" at bounding box center [546, 188] width 262 height 263
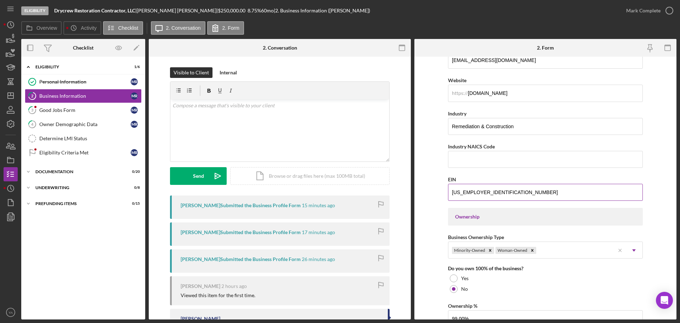
scroll to position [2, 0]
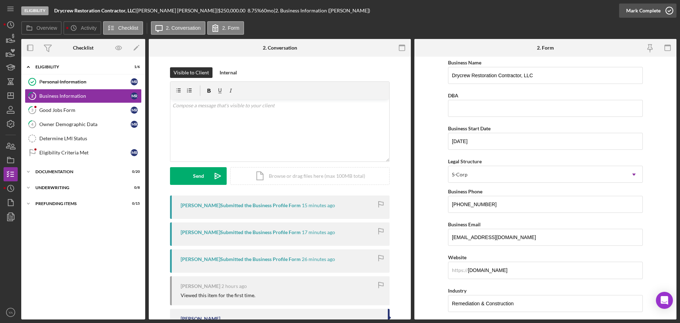
click at [664, 9] on icon "button" at bounding box center [670, 11] width 18 height 18
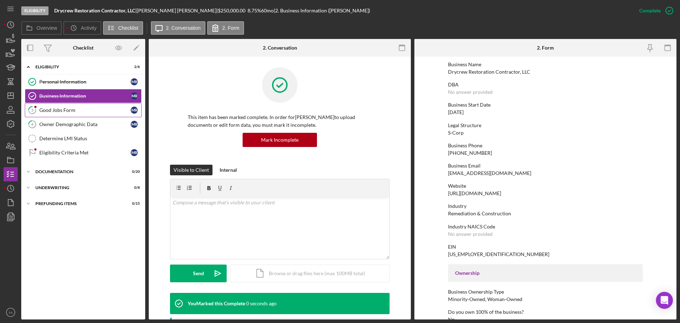
click at [66, 109] on div "Good Jobs Form" at bounding box center [84, 110] width 91 height 6
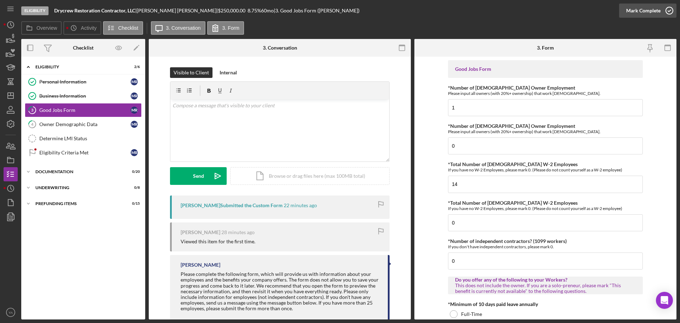
click at [647, 7] on div "Mark Complete" at bounding box center [644, 11] width 34 height 14
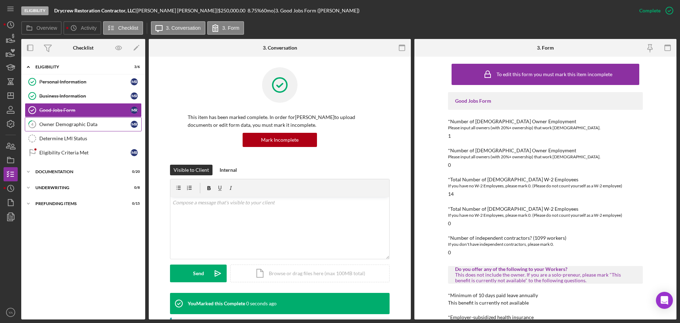
click at [74, 129] on link "4 Owner Demographic Data M R" at bounding box center [83, 124] width 117 height 14
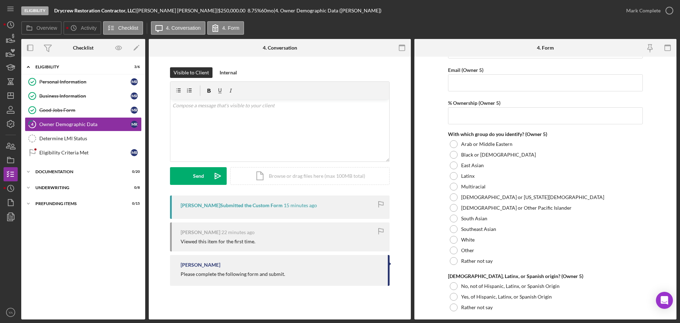
scroll to position [2569, 0]
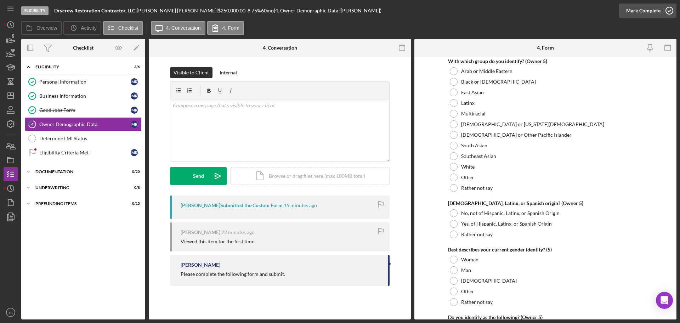
click at [659, 14] on div "Mark Complete" at bounding box center [644, 11] width 34 height 14
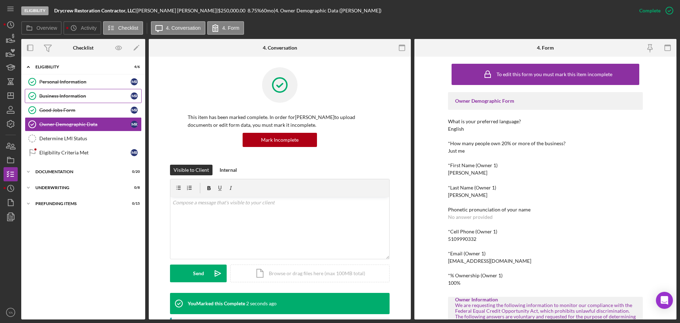
click at [77, 102] on link "Business Information Business Information M R" at bounding box center [83, 96] width 117 height 14
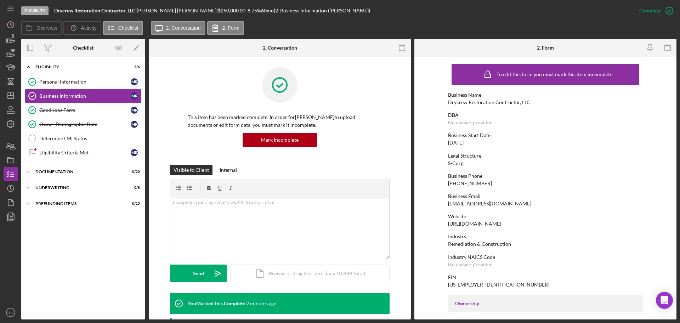
scroll to position [222, 0]
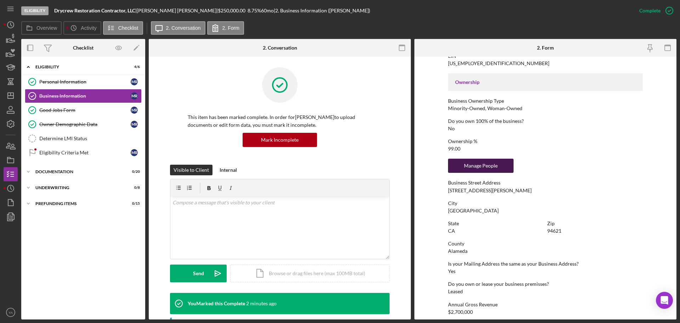
click at [474, 168] on div "Manage People" at bounding box center [481, 166] width 58 height 14
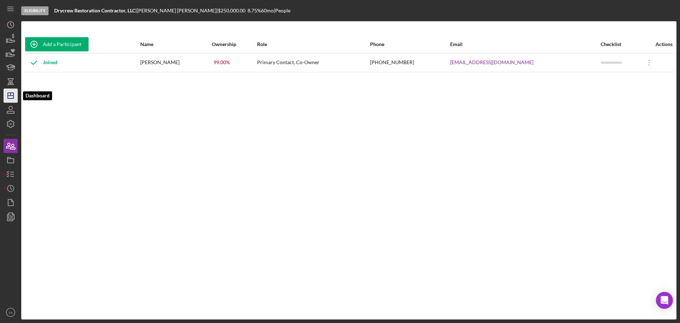
click at [15, 100] on icon "Icon/Dashboard" at bounding box center [11, 96] width 18 height 18
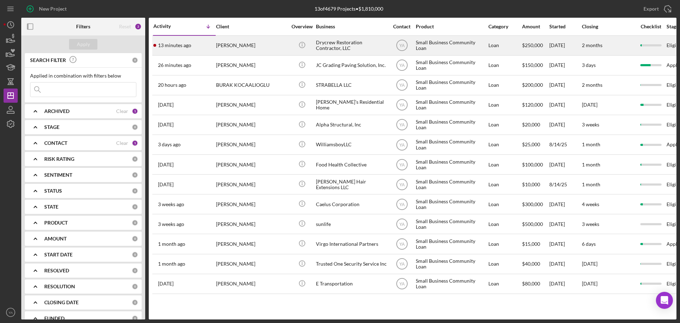
click at [268, 39] on div "[PERSON_NAME]" at bounding box center [251, 45] width 71 height 19
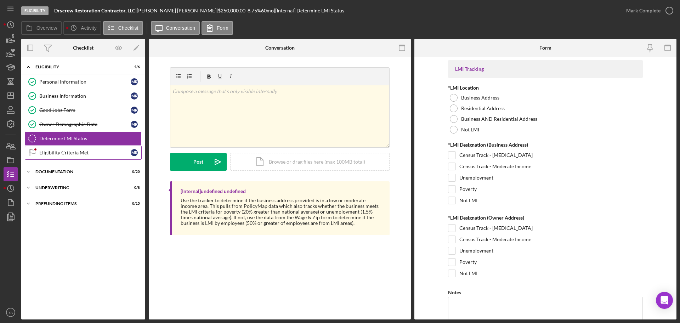
click at [87, 156] on link "Eligibility Criteria Met Eligibility Criteria Met M R" at bounding box center [83, 153] width 117 height 14
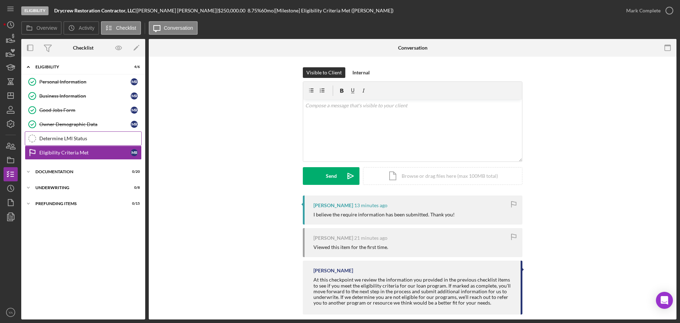
click at [81, 140] on div "Determine LMI Status" at bounding box center [90, 139] width 102 height 6
